Goal: Communication & Community: Answer question/provide support

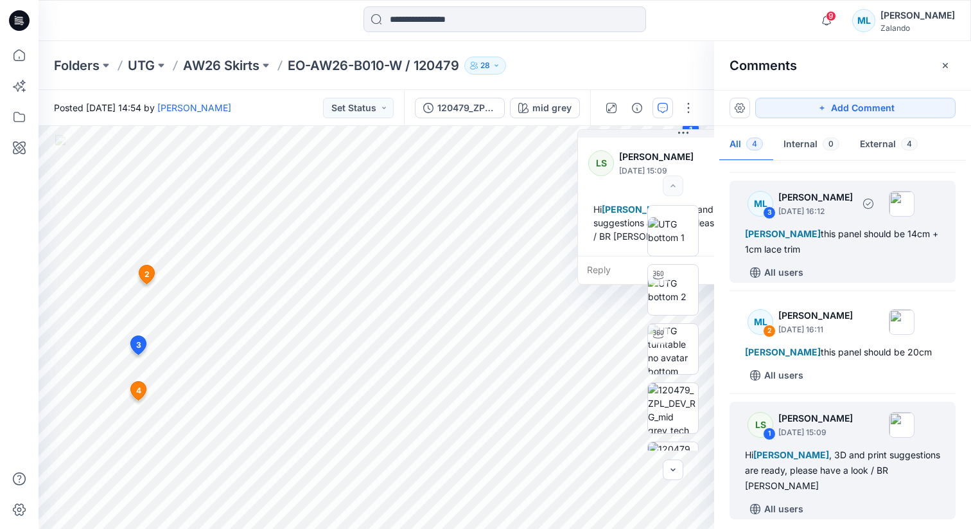
scroll to position [117, 0]
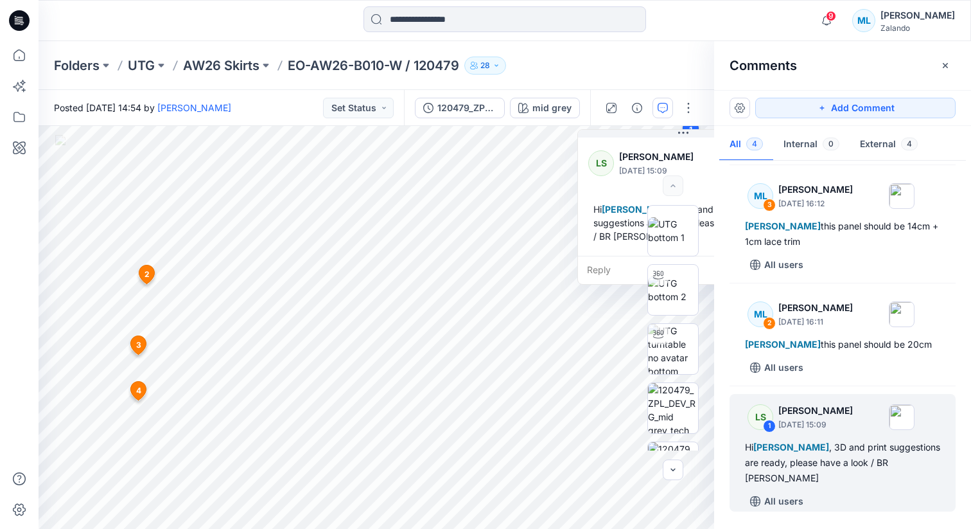
click at [621, 232] on div "Hi [PERSON_NAME] , 3D and print suggestions are ready, please have a look / BR …" at bounding box center [683, 222] width 190 height 51
click at [604, 272] on div "Reply" at bounding box center [683, 270] width 211 height 28
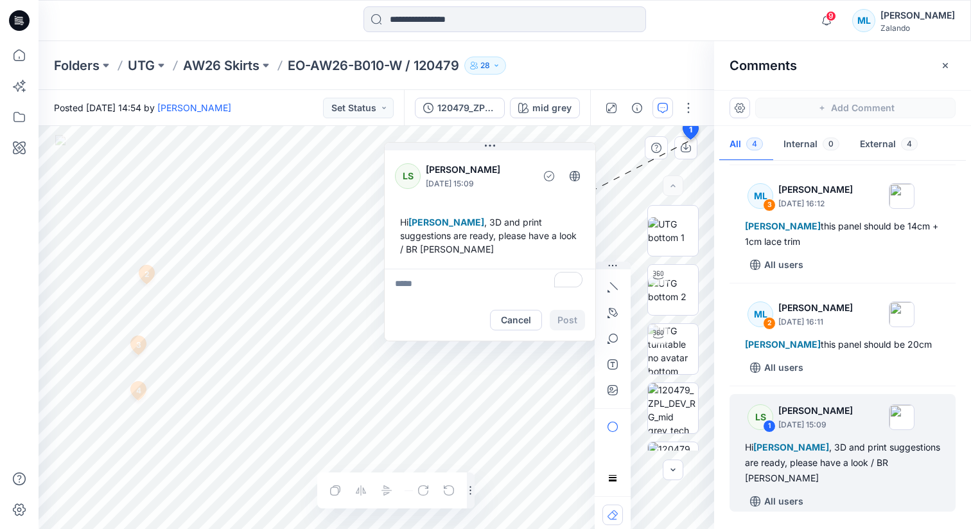
drag, startPoint x: 647, startPoint y: 141, endPoint x: 454, endPoint y: 154, distance: 193.8
click at [454, 154] on div "LS [PERSON_NAME] [DATE] 15:09 Hi [PERSON_NAME] , 3D and print suggestions are r…" at bounding box center [490, 208] width 211 height 121
click at [416, 290] on textarea "To enrich screen reader interactions, please activate Accessibility in Grammarl…" at bounding box center [490, 284] width 211 height 31
click at [428, 287] on textarea "To enrich screen reader interactions, please activate Accessibility in Grammarl…" at bounding box center [490, 284] width 211 height 31
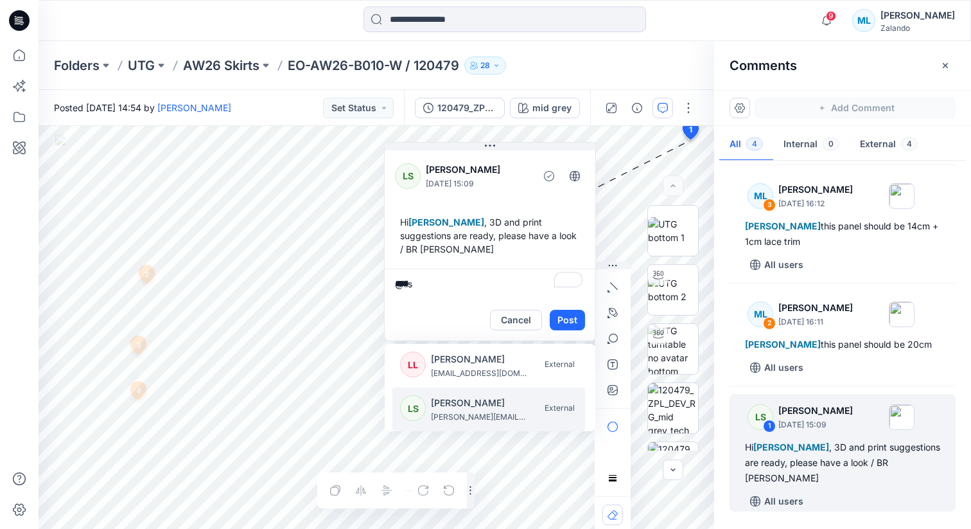
click at [472, 407] on p "[PERSON_NAME]" at bounding box center [479, 402] width 96 height 15
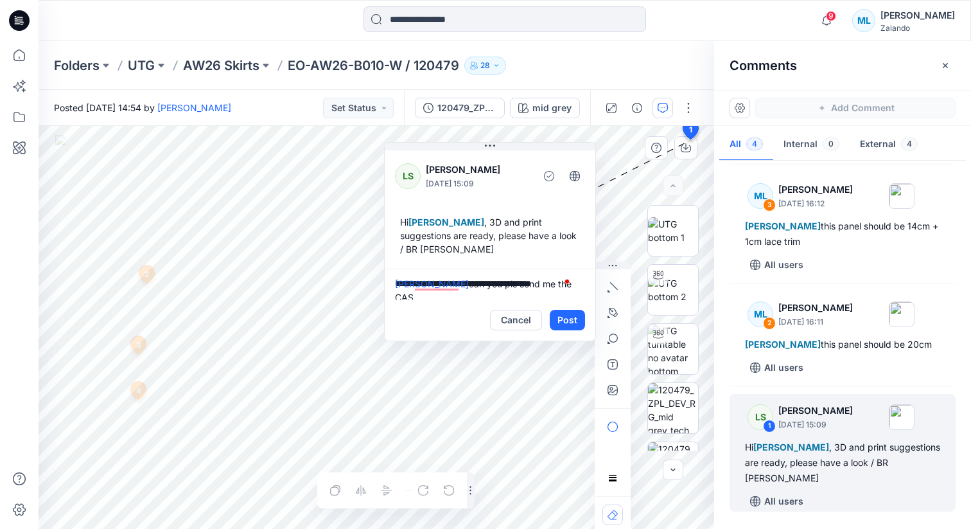
scroll to position [3, 0]
type textarea "**********"
click at [560, 320] on button "Post" at bounding box center [567, 320] width 35 height 21
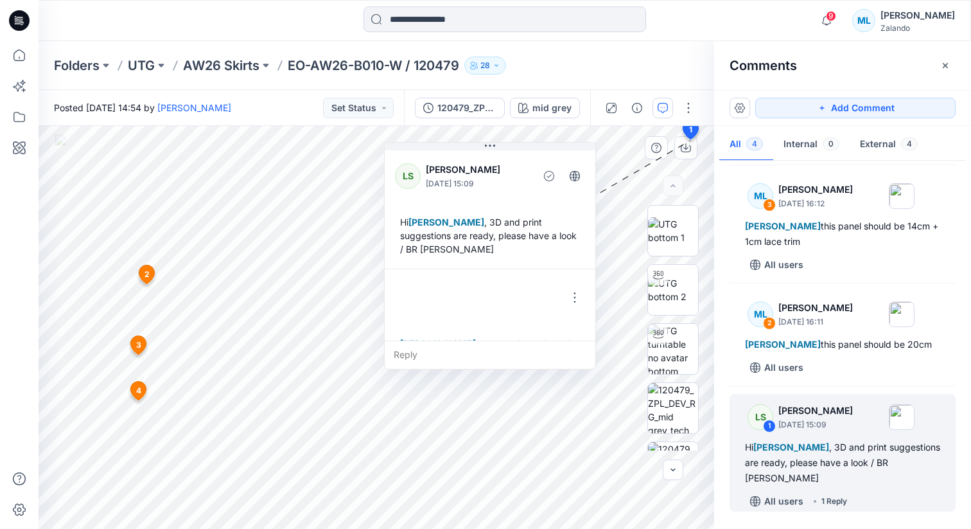
scroll to position [49, 0]
